Goal: Navigation & Orientation: Find specific page/section

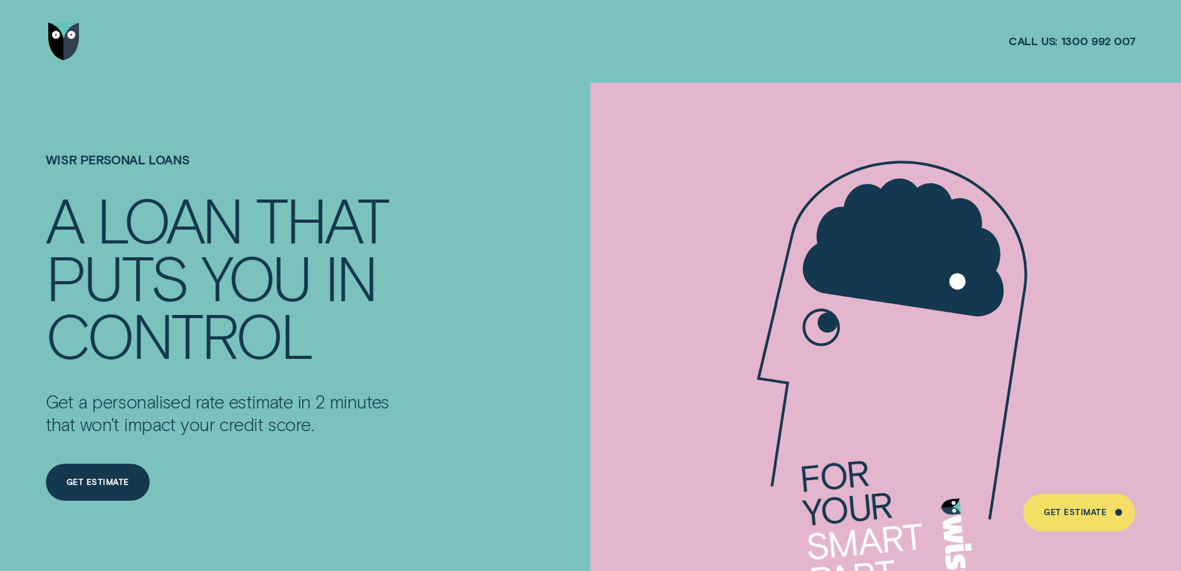
click at [70, 45] on img "Go to home page" at bounding box center [63, 41] width 31 height 37
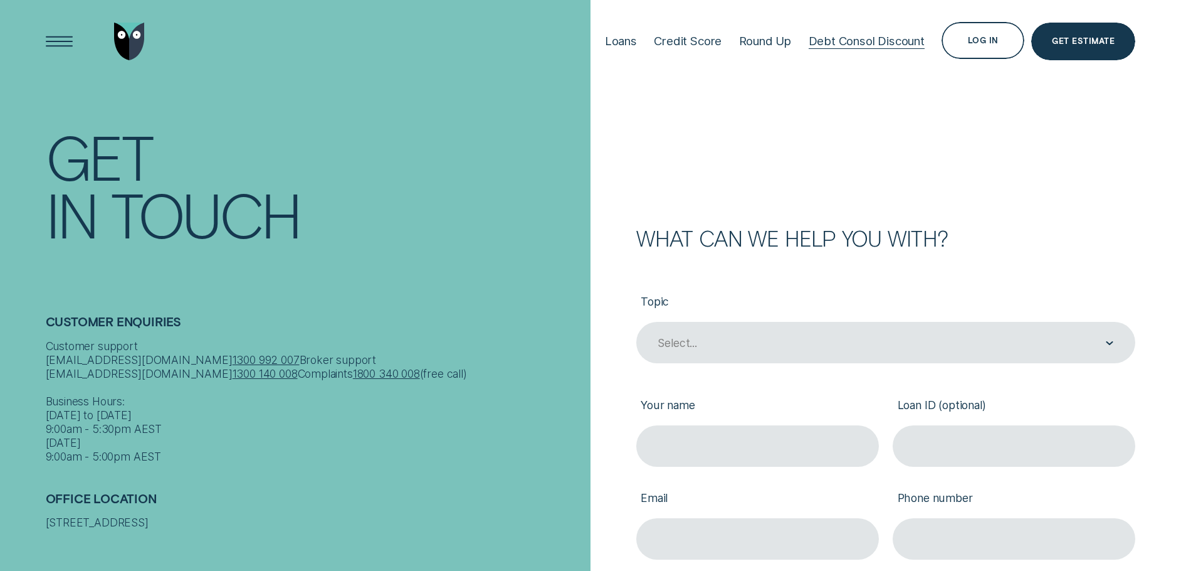
click at [858, 40] on div "Debt Consol Discount" at bounding box center [867, 41] width 116 height 14
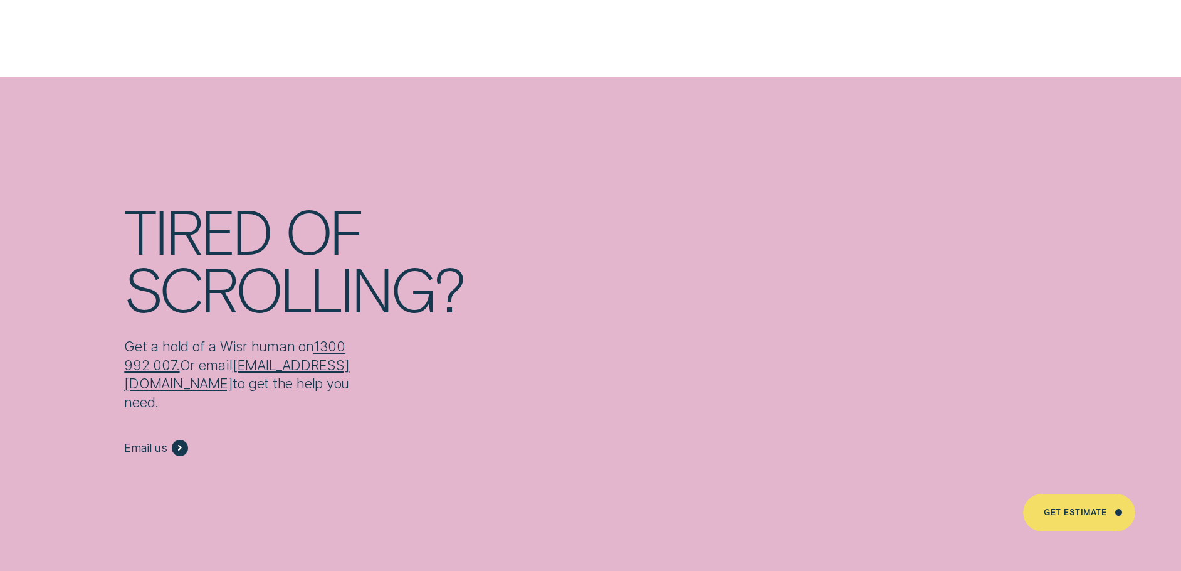
scroll to position [7472, 0]
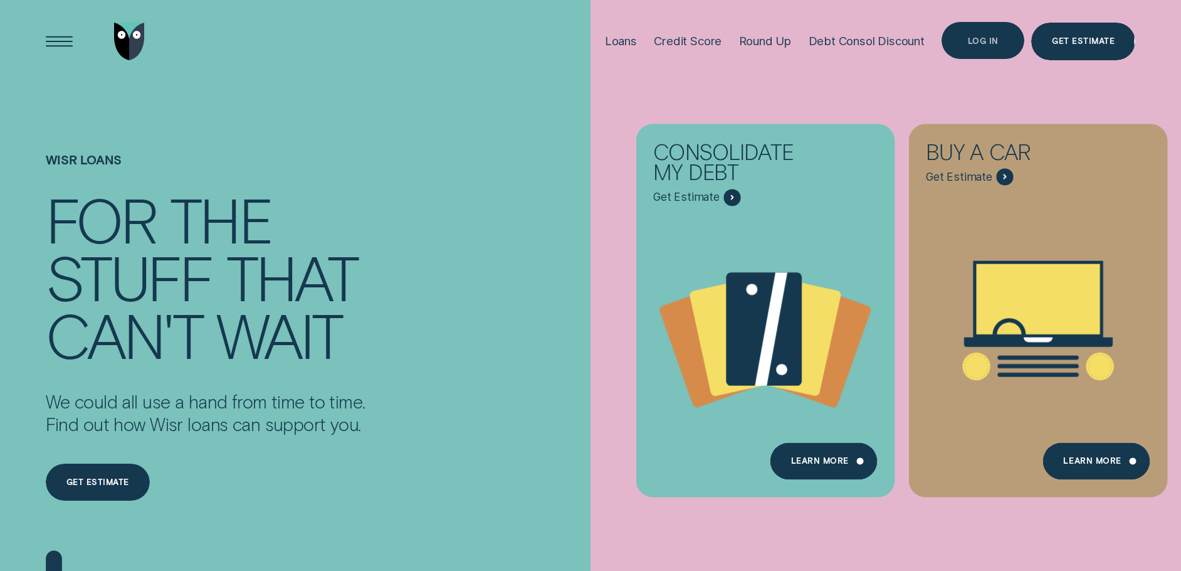
click at [986, 38] on div "Log in" at bounding box center [983, 41] width 31 height 7
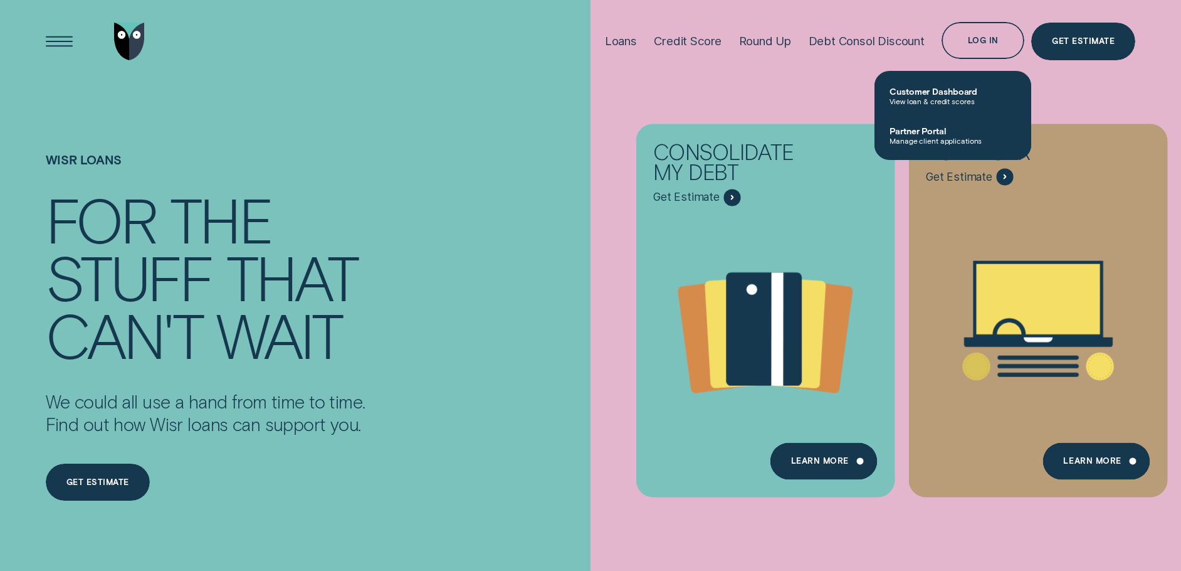
click at [948, 95] on span "Customer Dashboard" at bounding box center [953, 91] width 127 height 11
